Goal: Task Accomplishment & Management: Complete application form

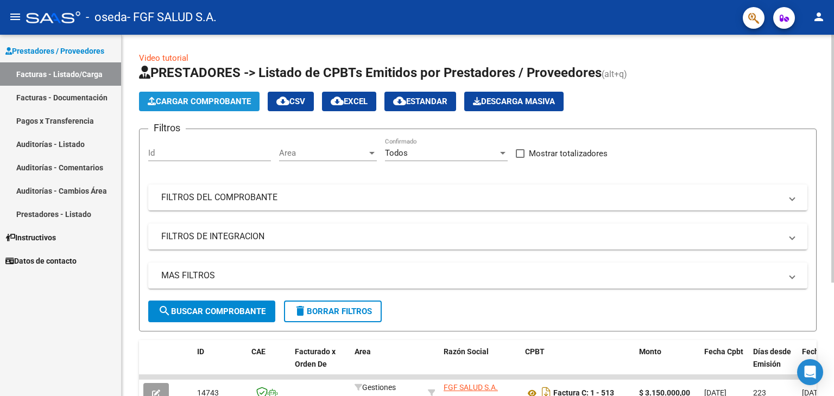
click at [231, 97] on span "Cargar Comprobante" at bounding box center [199, 102] width 103 height 10
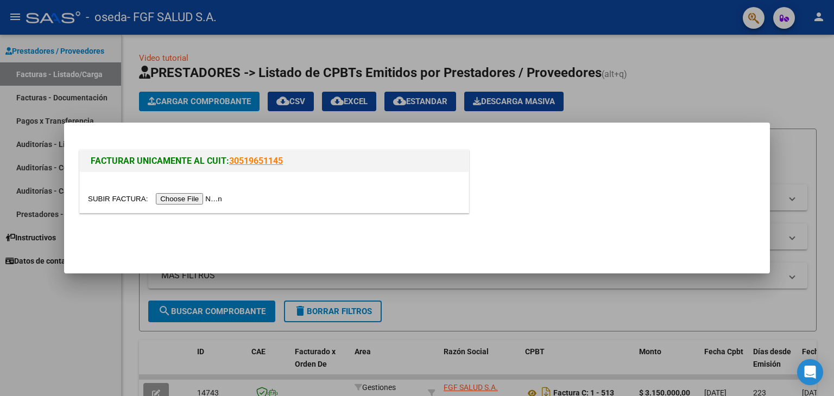
click at [206, 200] on input "file" at bounding box center [156, 198] width 137 height 11
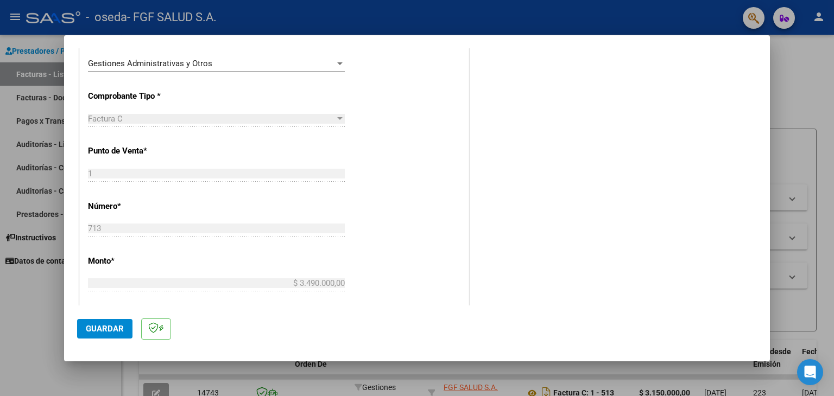
scroll to position [259, 0]
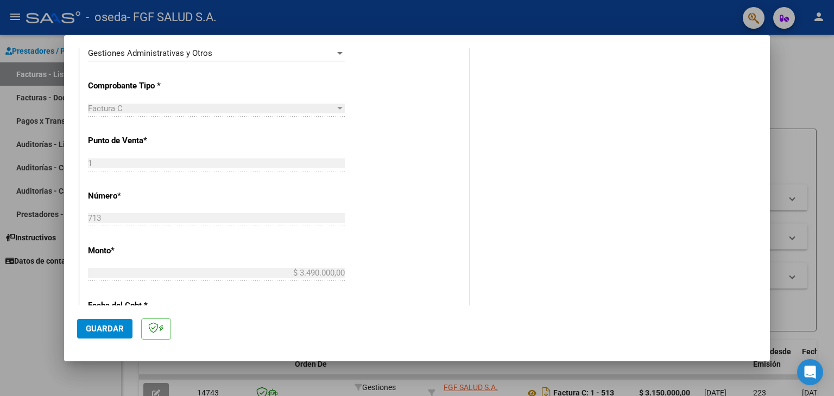
click at [320, 46] on mat-dialog-container "COMPROBANTE VER COMPROBANTE El comprobante fue leído exitosamente. DATOS DEL CO…" at bounding box center [417, 198] width 706 height 326
click at [318, 48] on div "Gestiones Administrativas y Otros" at bounding box center [211, 53] width 247 height 10
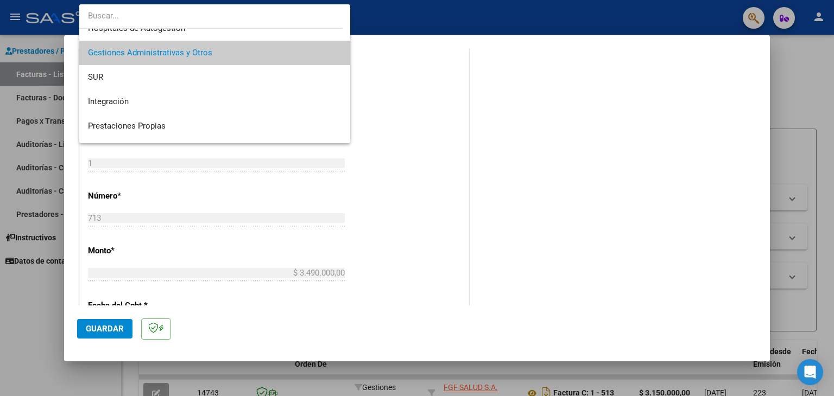
scroll to position [105, 0]
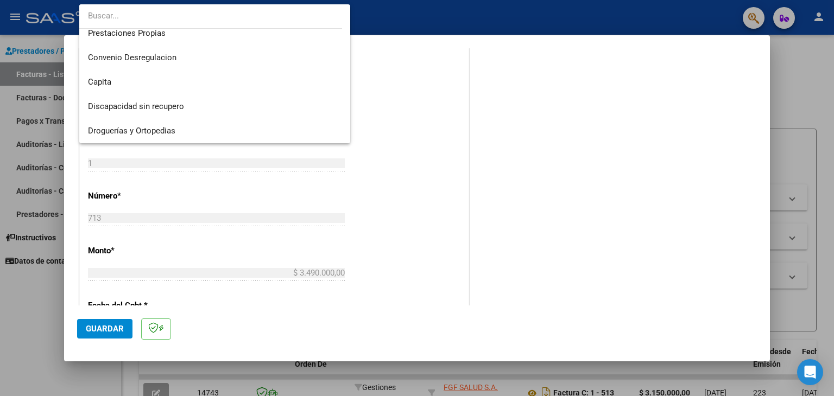
click at [394, 138] on div at bounding box center [417, 198] width 834 height 396
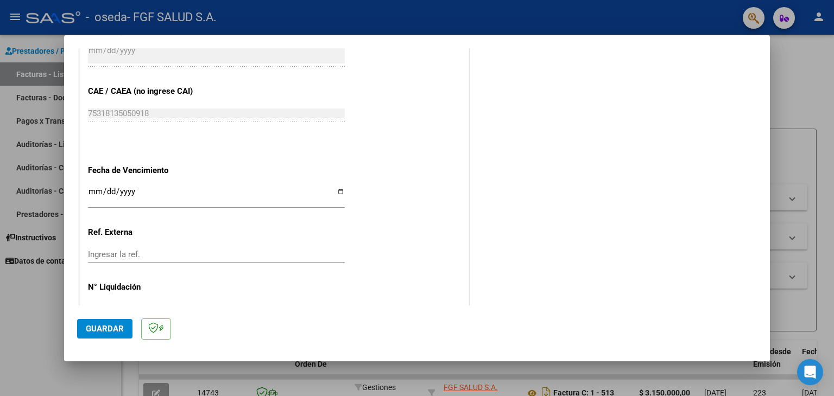
scroll to position [568, 0]
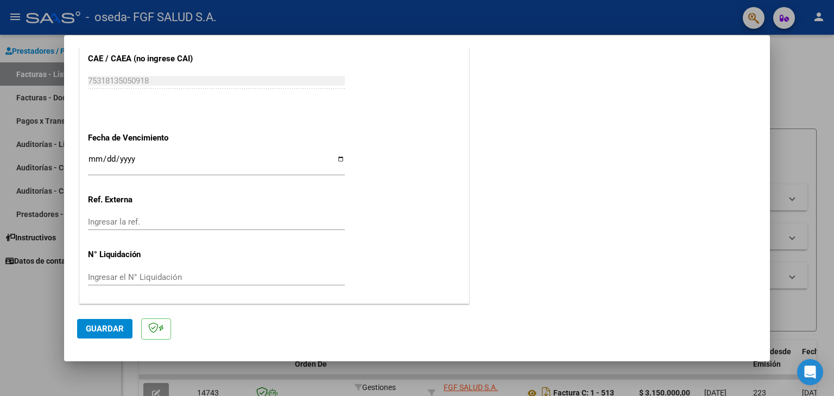
click at [92, 155] on input "Ingresar la fecha" at bounding box center [216, 163] width 257 height 17
type input "[DATE]"
click at [105, 328] on span "Guardar" at bounding box center [105, 329] width 38 height 10
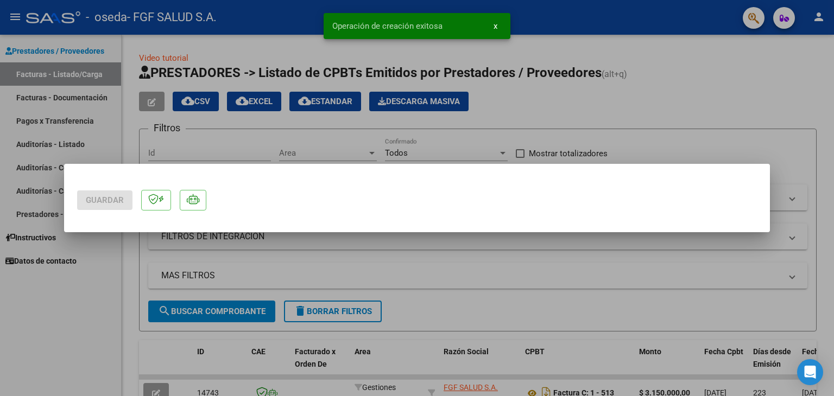
scroll to position [0, 0]
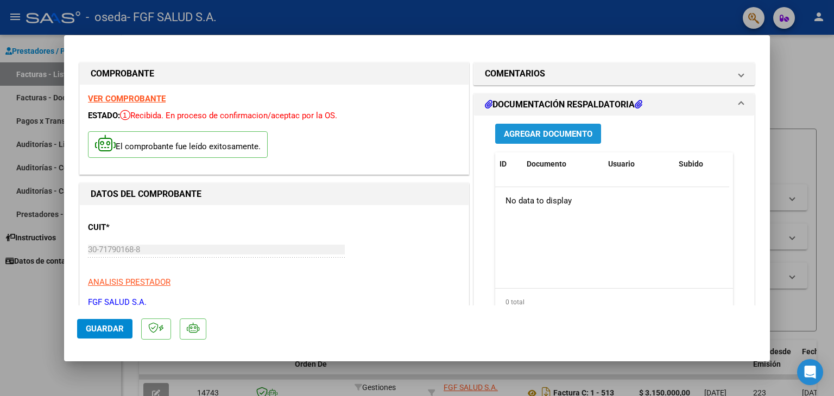
click at [542, 133] on span "Agregar Documento" at bounding box center [548, 134] width 89 height 10
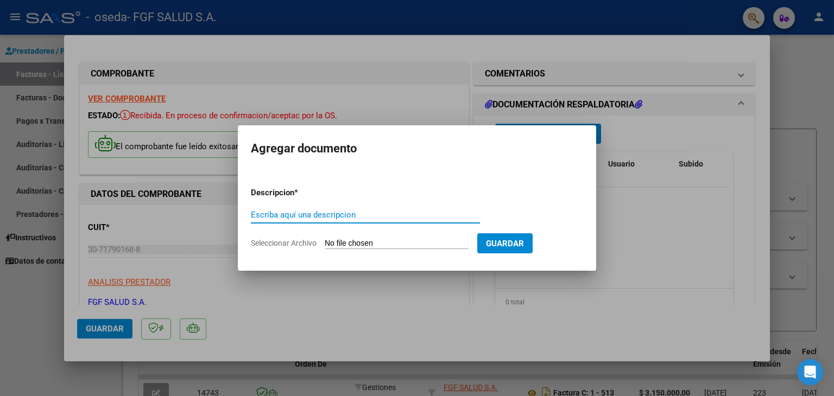
click at [395, 244] on input "Seleccionar Archivo" at bounding box center [397, 244] width 144 height 10
type input "C:\fakepath\Soporte [PERSON_NAME][GEOGRAPHIC_DATA]pdf"
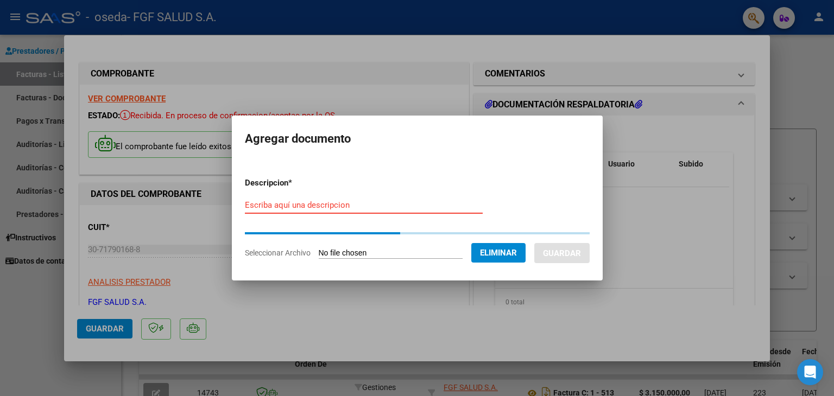
click at [324, 205] on input "Escriba aquí una descripcion" at bounding box center [364, 205] width 238 height 10
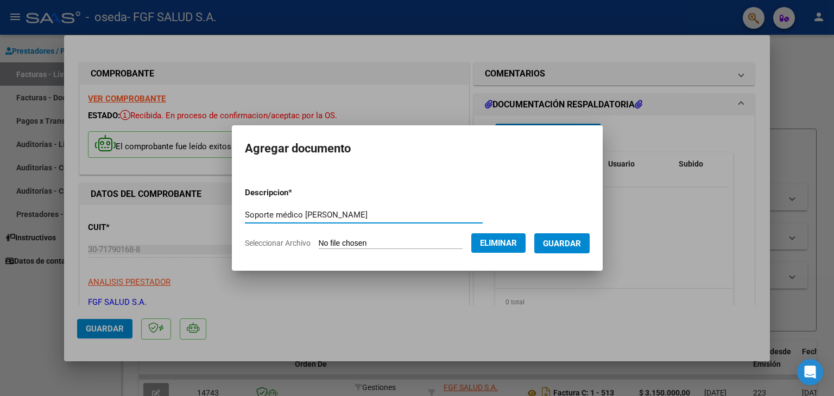
type input "Soporte médico [PERSON_NAME]"
click at [563, 241] on span "Guardar" at bounding box center [562, 244] width 38 height 10
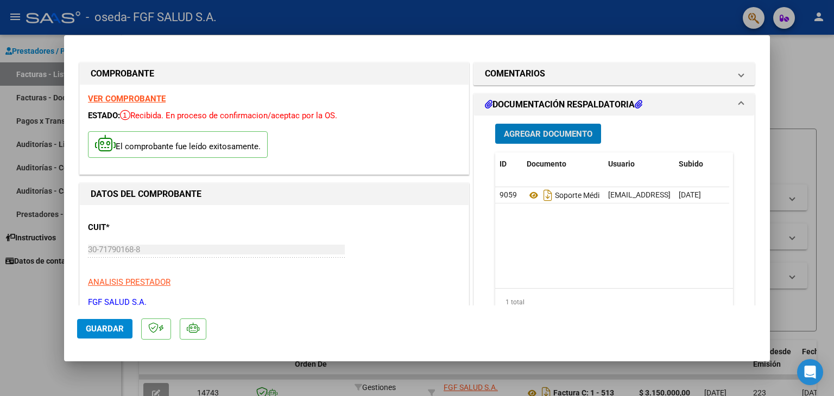
click at [542, 127] on button "Agregar Documento" at bounding box center [548, 134] width 106 height 20
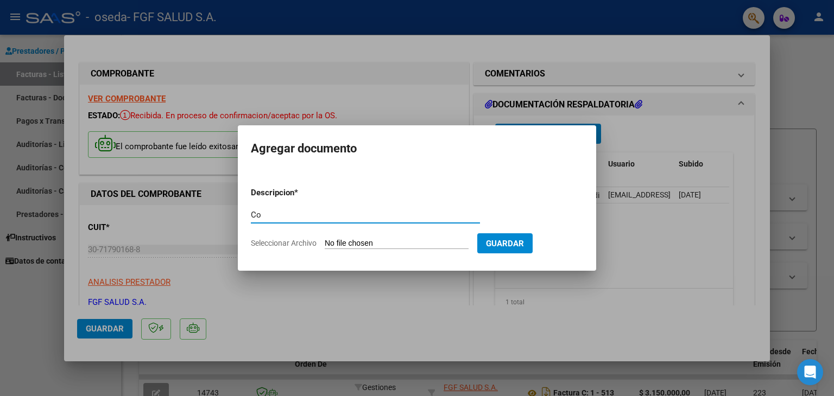
type input "C"
type input "Autorización"
click at [424, 251] on form "Descripcion * Autorización Escriba aquí una descripcion Seleccionar Archivo Gua…" at bounding box center [417, 218] width 332 height 79
click at [399, 243] on input "Seleccionar Archivo" at bounding box center [397, 244] width 144 height 10
type input "C:\fakepath\SCAN_20250617_125252051 (2).pdf"
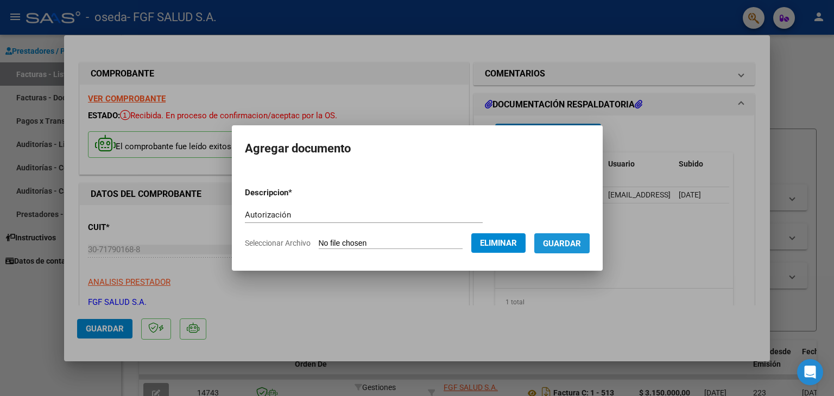
click at [571, 246] on span "Guardar" at bounding box center [562, 244] width 38 height 10
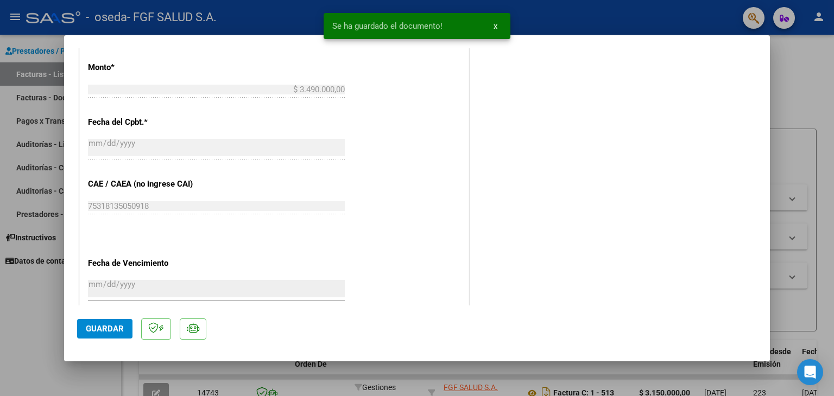
scroll to position [609, 0]
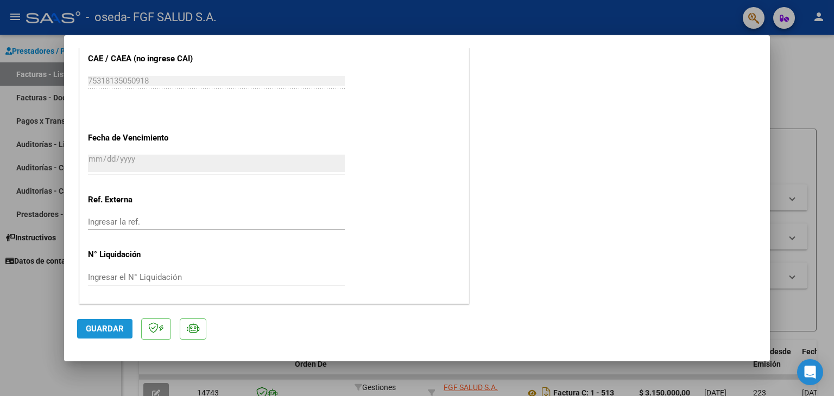
click at [111, 332] on span "Guardar" at bounding box center [105, 329] width 38 height 10
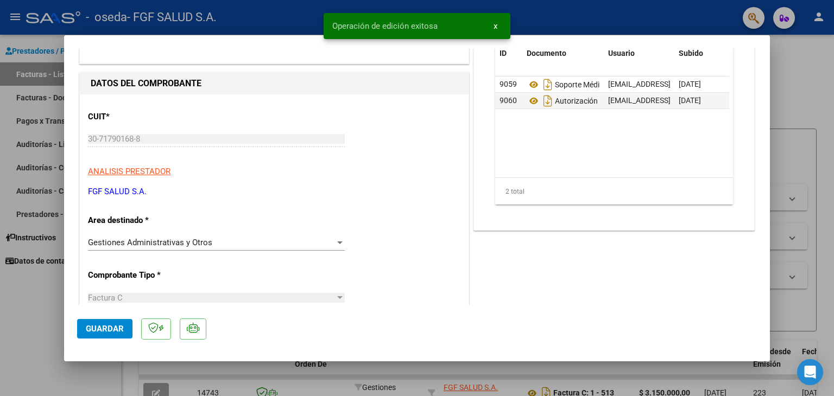
scroll to position [0, 0]
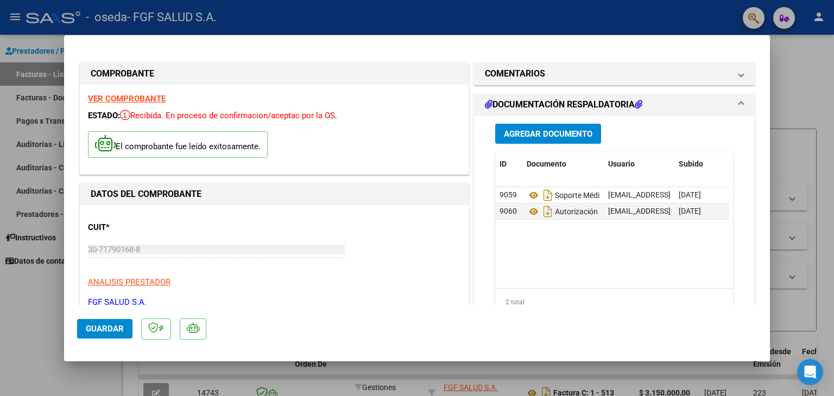
click at [786, 113] on div at bounding box center [417, 198] width 834 height 396
type input "$ 0,00"
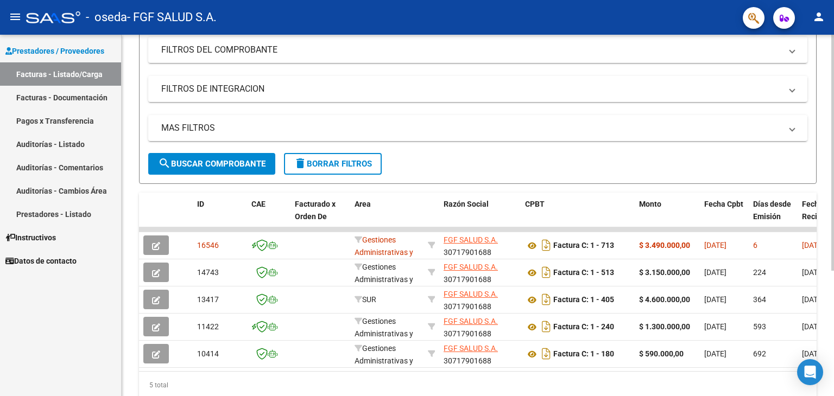
scroll to position [178, 0]
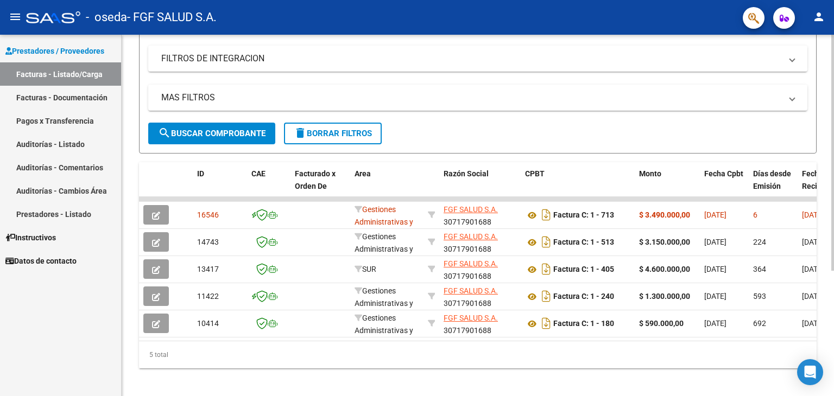
click at [834, 216] on div at bounding box center [832, 273] width 3 height 236
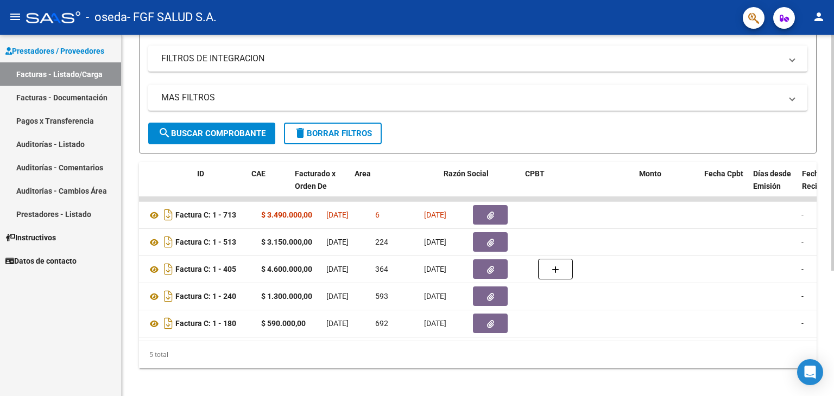
scroll to position [0, 0]
